Goal: Task Accomplishment & Management: Understand process/instructions

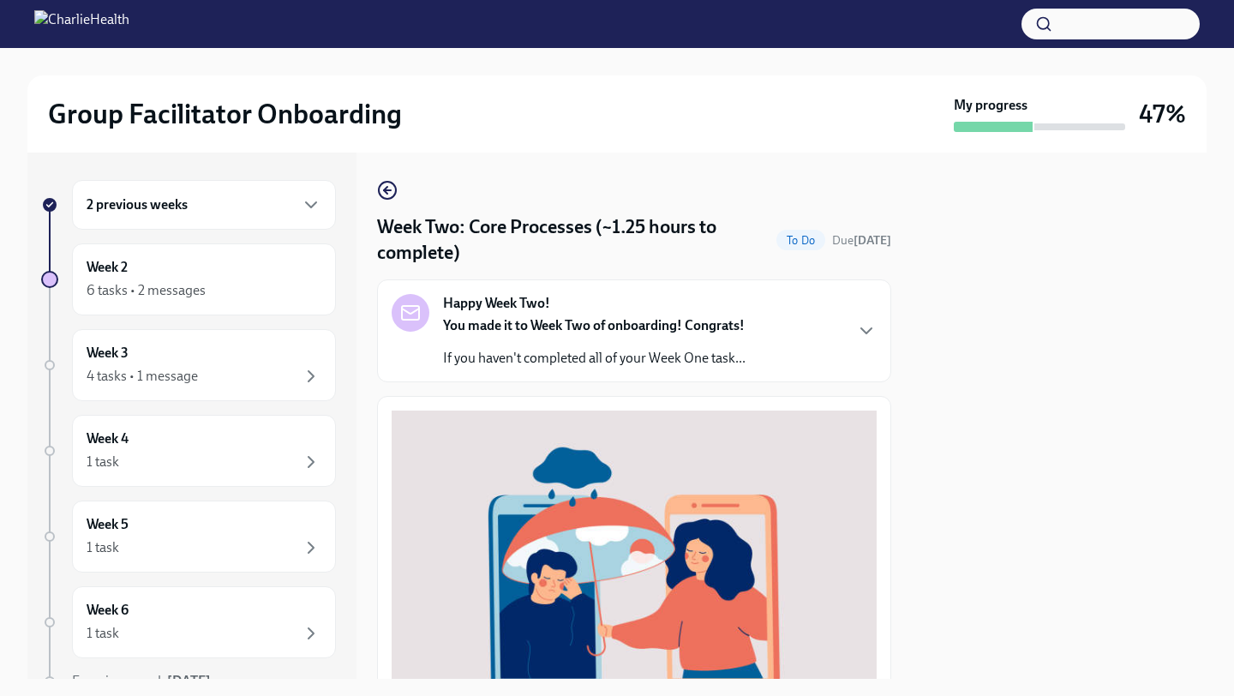
scroll to position [489, 0]
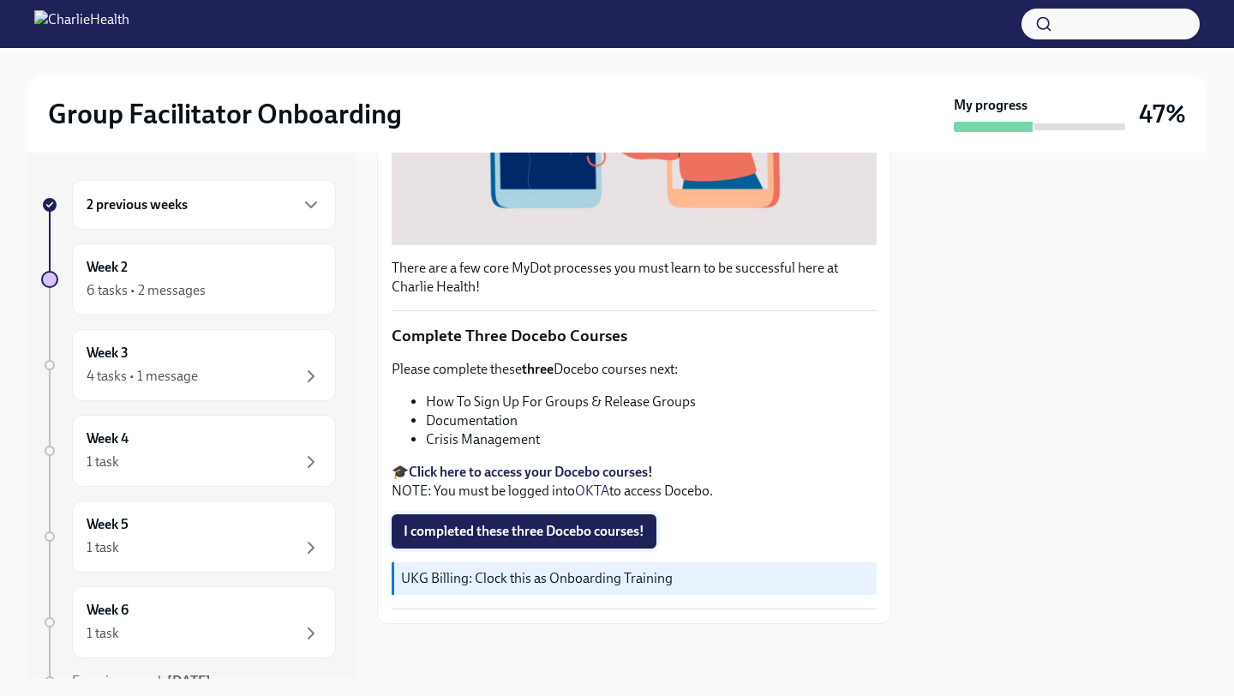
click at [493, 529] on span "I completed these three Docebo courses!" at bounding box center [523, 531] width 241 height 17
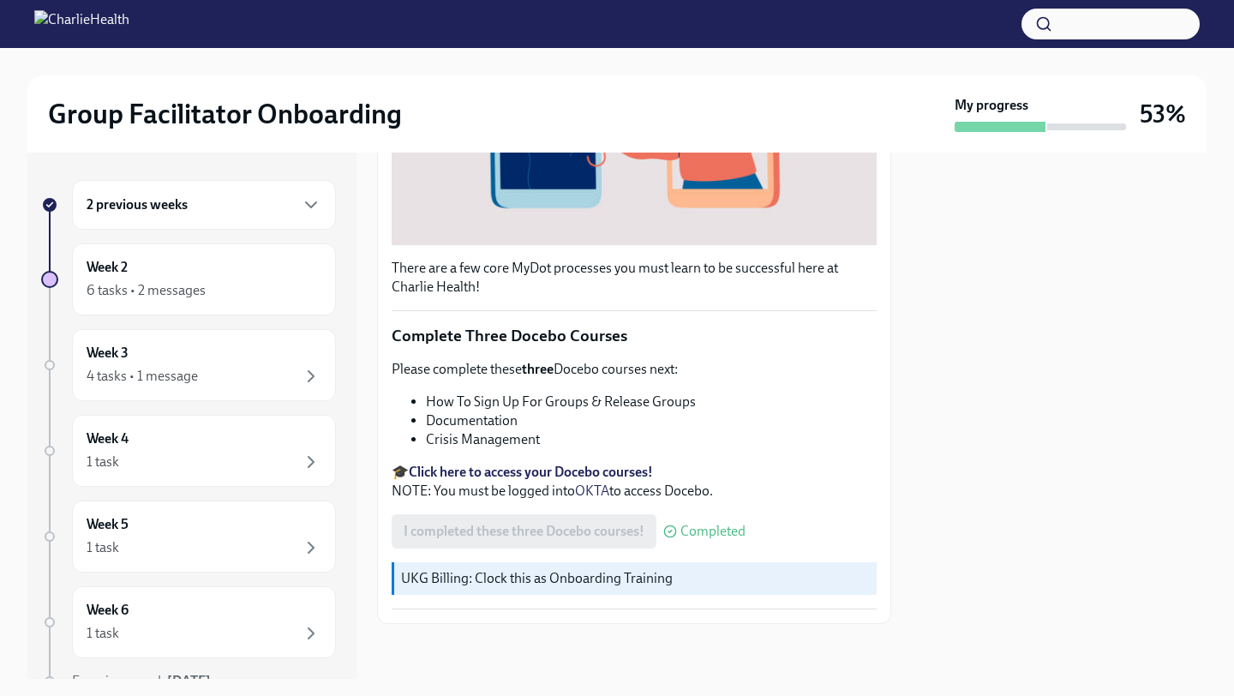
scroll to position [0, 0]
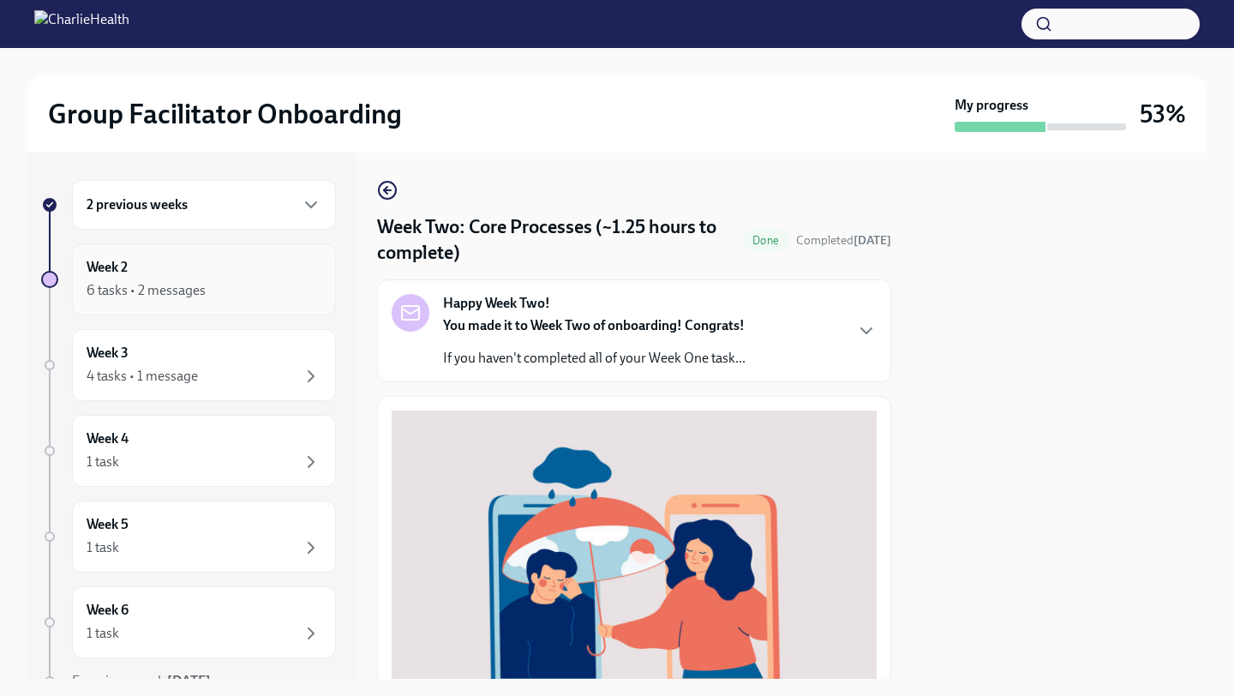
click at [289, 294] on div "6 tasks • 2 messages" at bounding box center [204, 290] width 235 height 21
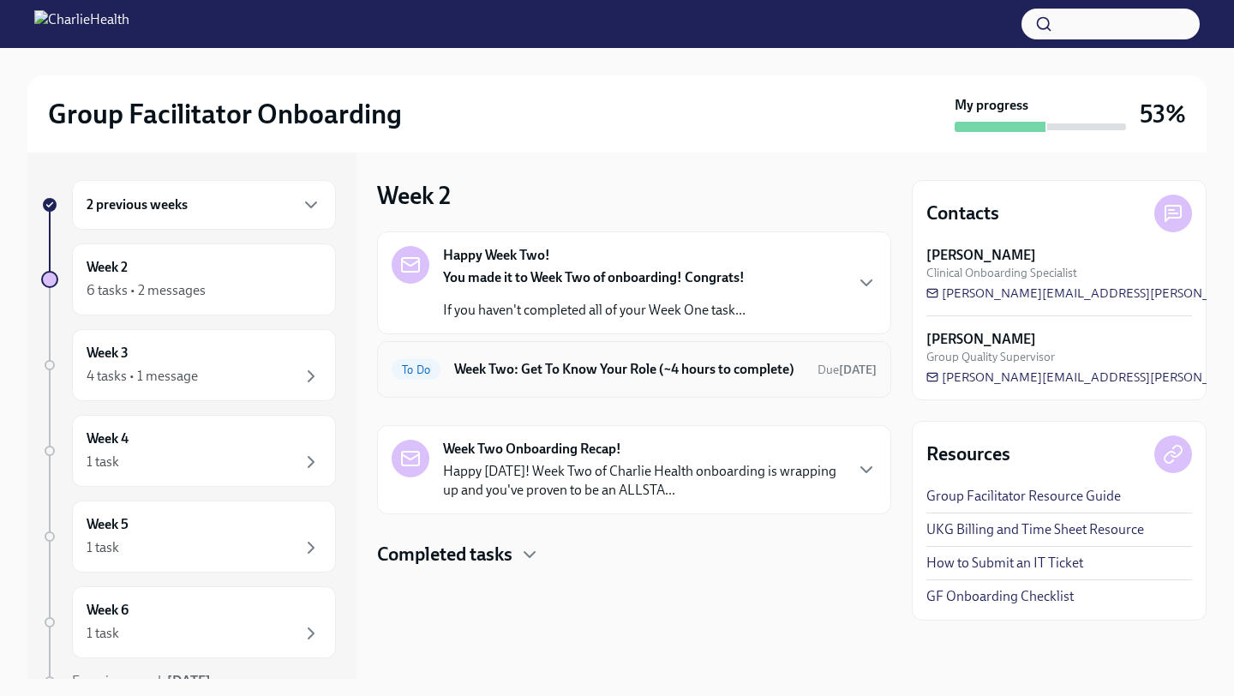
click at [625, 383] on div "To Do Week Two: Get To Know Your Role (~4 hours to complete) Due [DATE]" at bounding box center [633, 369] width 485 height 27
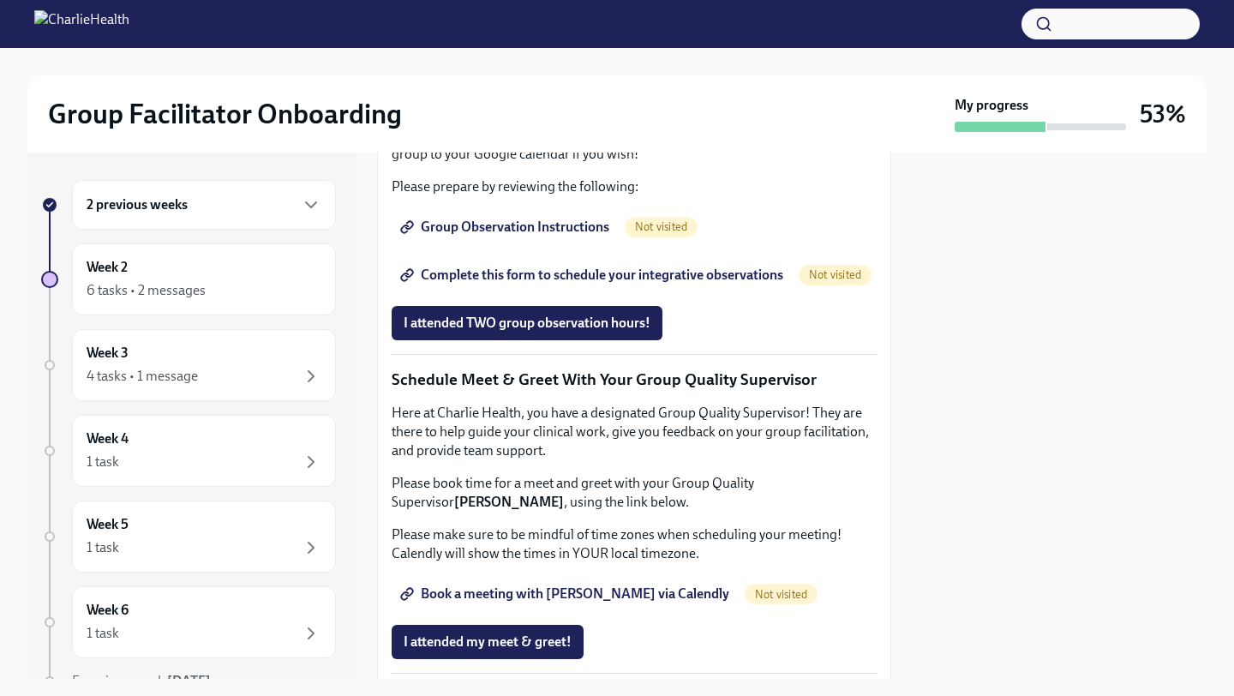
scroll to position [1214, 0]
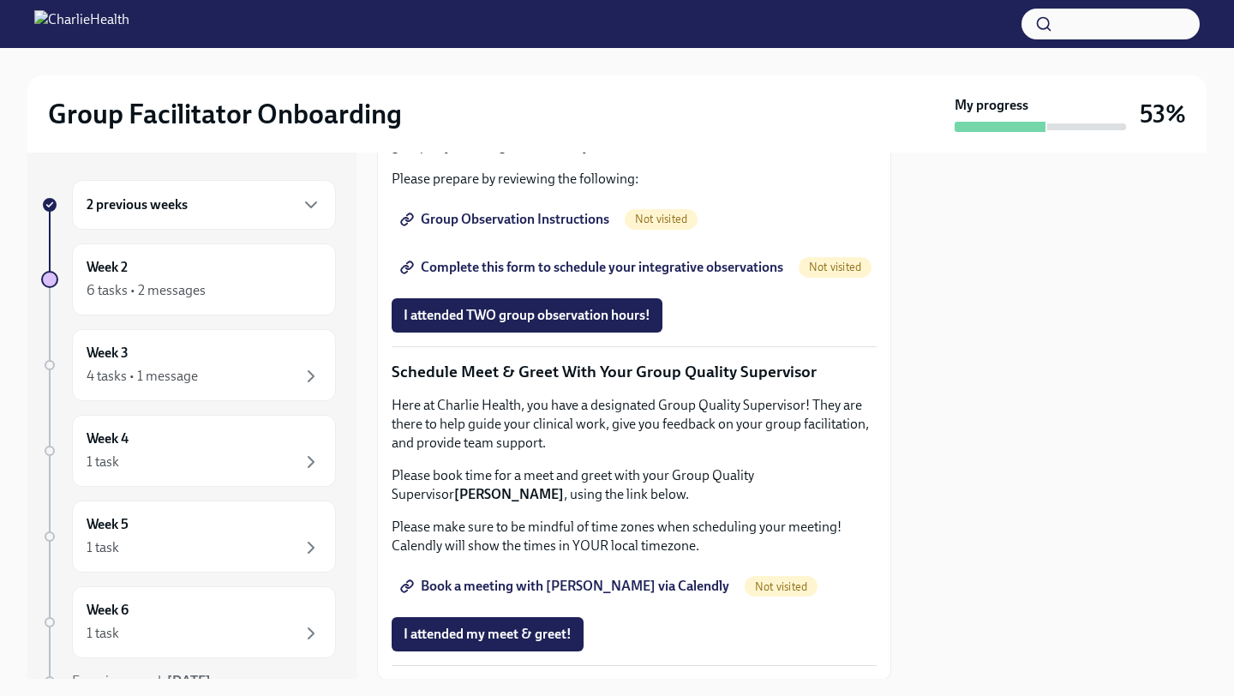
click at [525, 228] on span "Group Observation Instructions" at bounding box center [506, 219] width 206 height 17
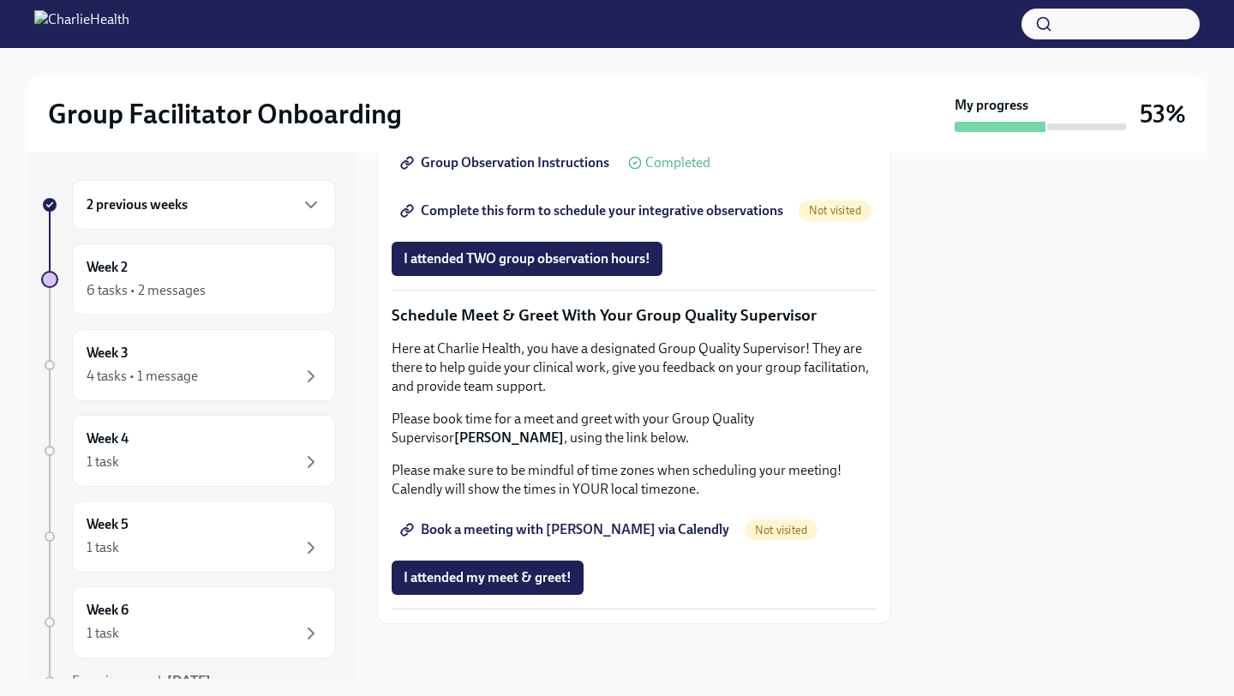
scroll to position [1616, 0]
click at [570, 523] on span "Book a meeting with [PERSON_NAME] via Calendly" at bounding box center [566, 529] width 326 height 17
click at [571, 219] on span "Complete this form to schedule your integrative observations" at bounding box center [592, 210] width 379 height 17
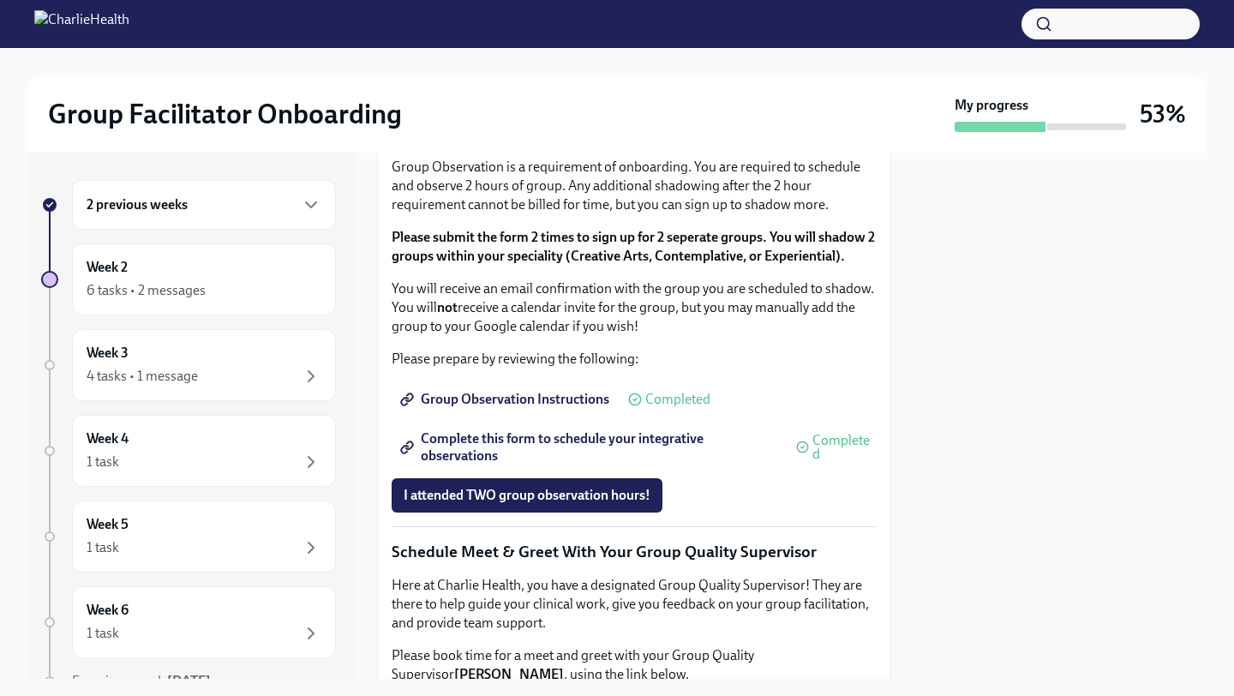
scroll to position [967, 0]
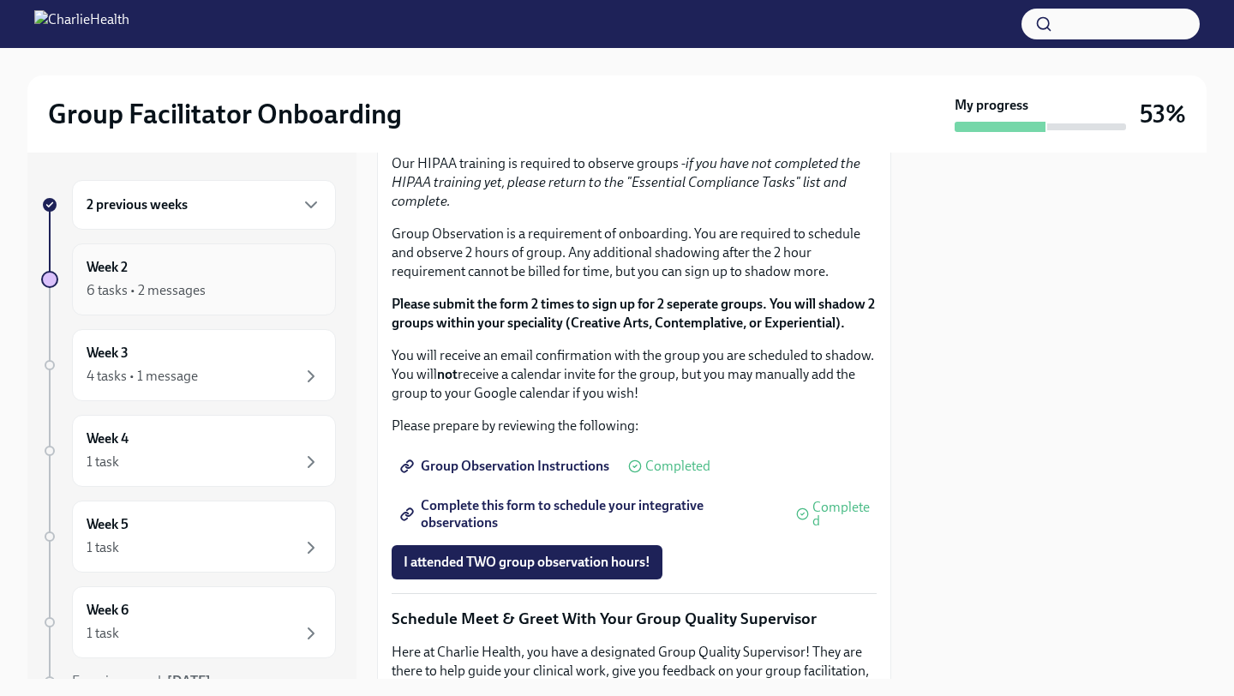
click at [308, 295] on icon "button" at bounding box center [310, 290] width 5 height 10
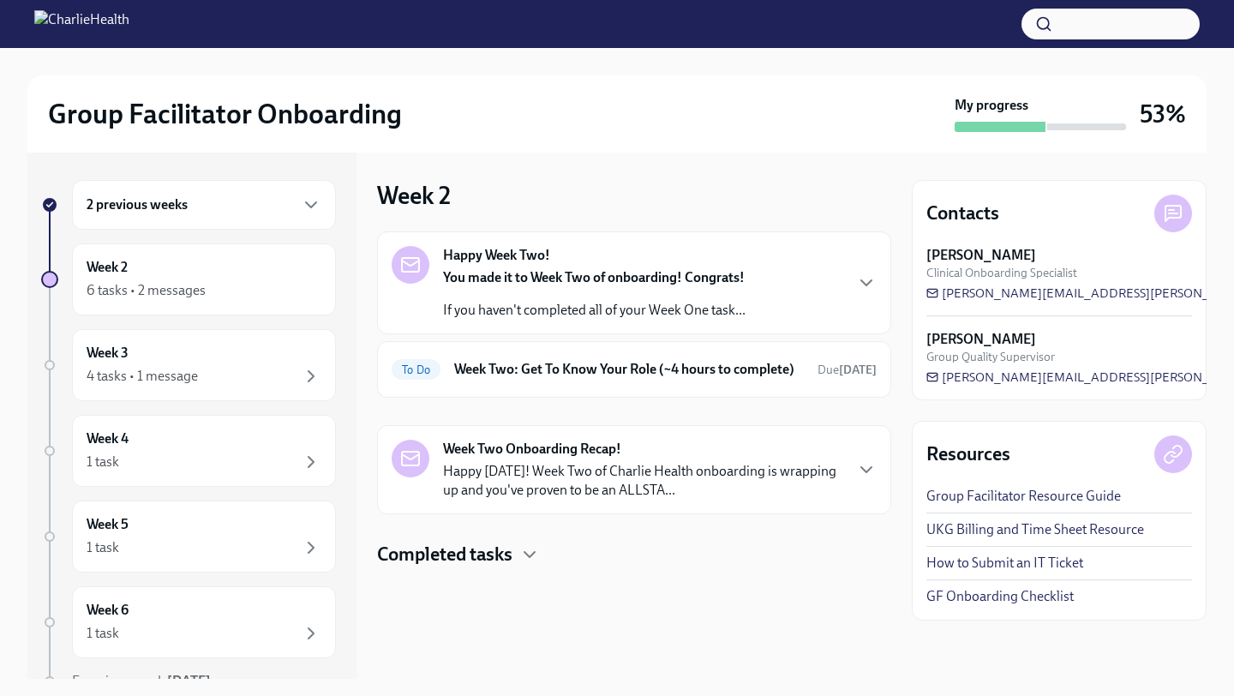
click at [831, 283] on div "Happy Week Two! You made it to Week Two of onboarding! Congrats! If you haven't…" at bounding box center [633, 283] width 485 height 74
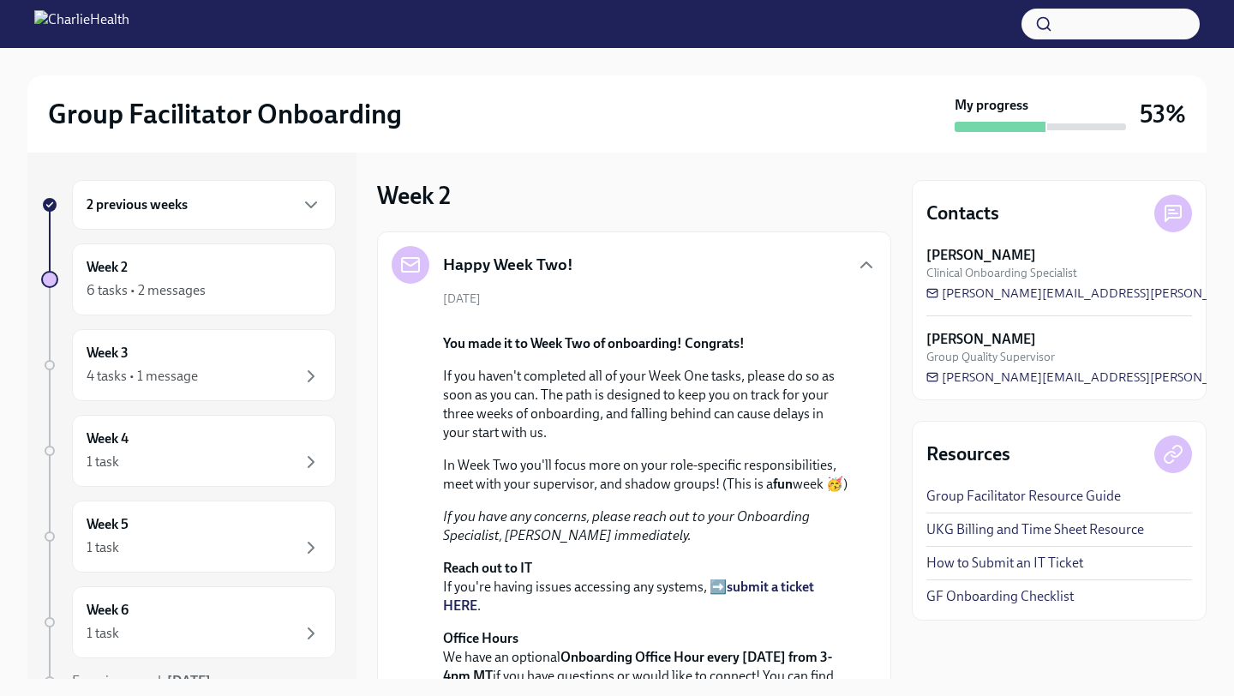
scroll to position [547, 0]
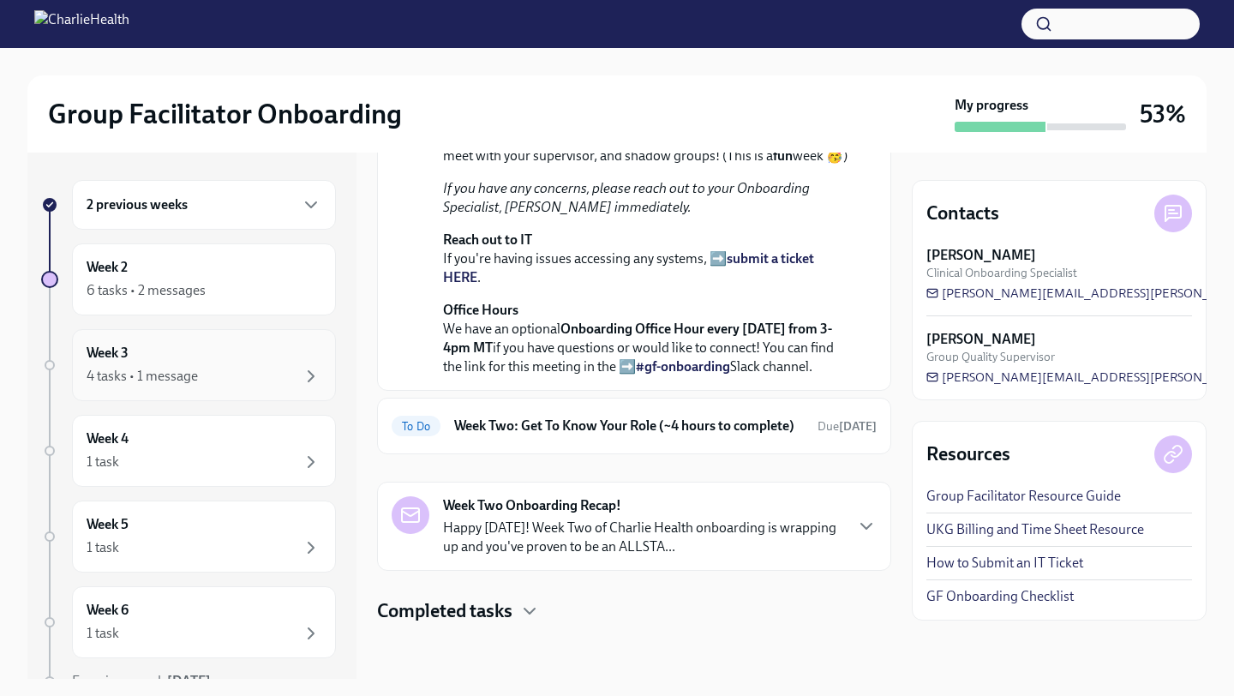
click at [176, 371] on div "4 tasks • 1 message" at bounding box center [142, 376] width 111 height 19
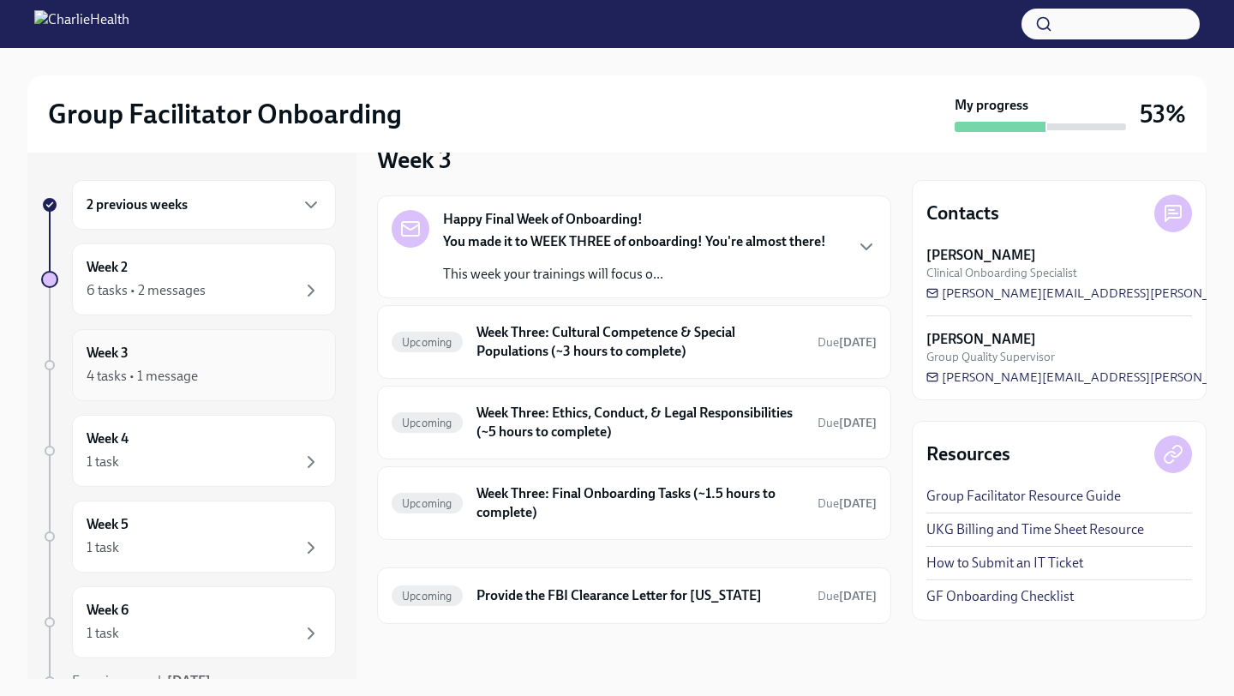
scroll to position [36, 0]
click at [176, 371] on div "4 tasks • 1 message" at bounding box center [142, 376] width 111 height 19
click at [140, 456] on div "1 task" at bounding box center [204, 461] width 235 height 21
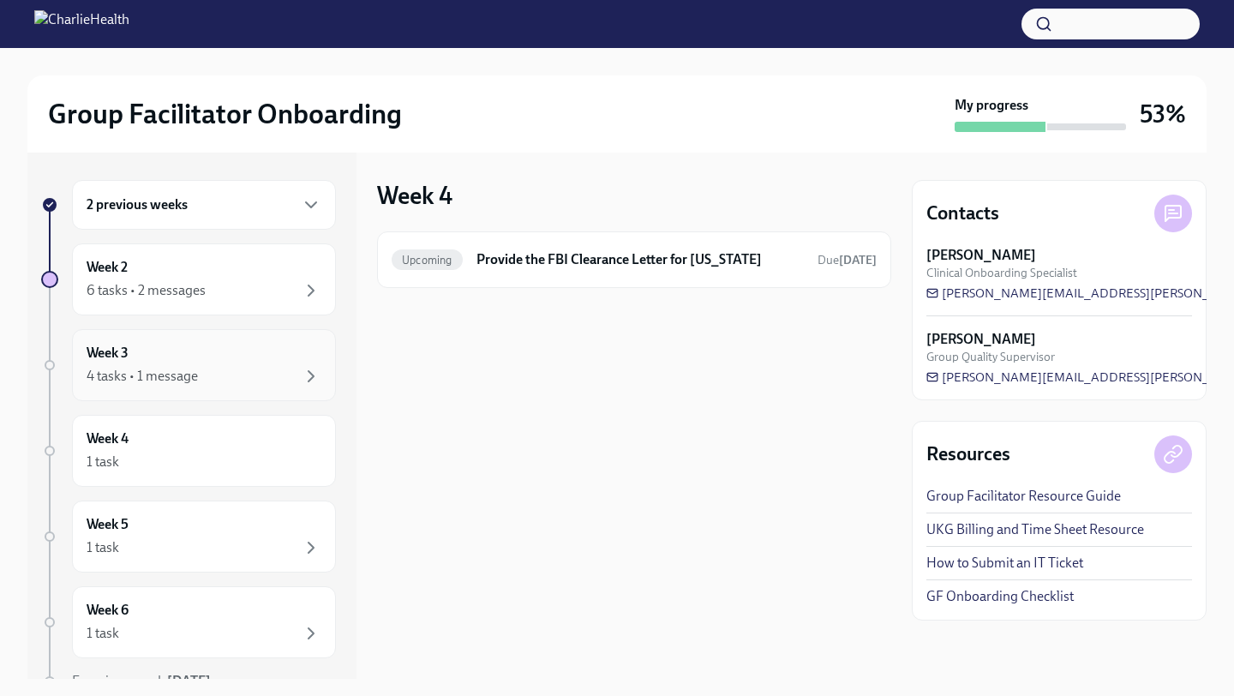
click at [184, 368] on div "4 tasks • 1 message" at bounding box center [142, 376] width 111 height 19
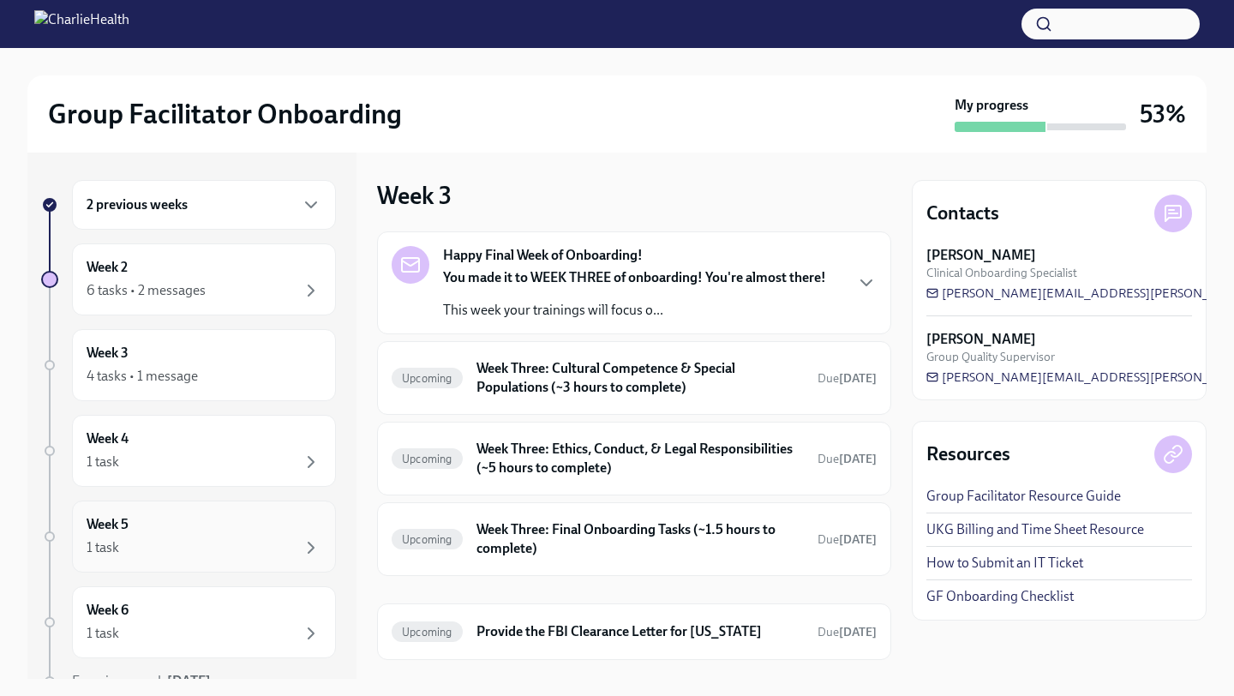
click at [165, 535] on div "Week 5 1 task" at bounding box center [204, 536] width 235 height 43
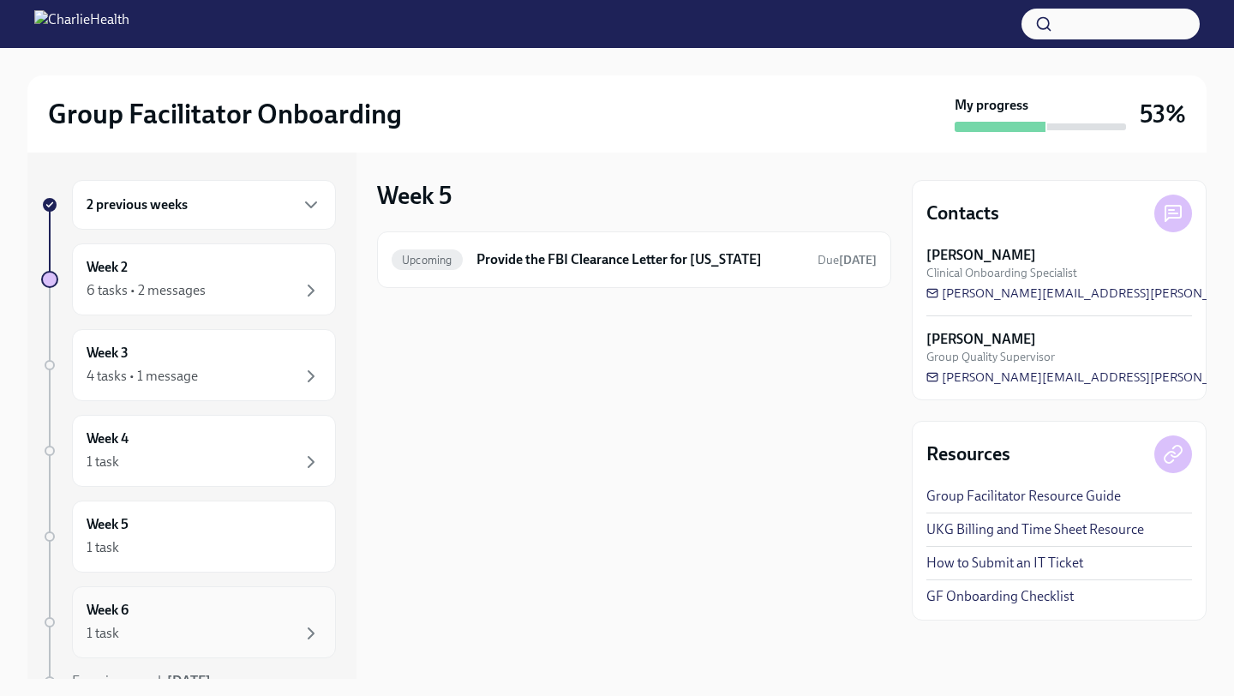
click at [153, 629] on div "1 task" at bounding box center [204, 633] width 235 height 21
